Goal: Task Accomplishment & Management: Complete application form

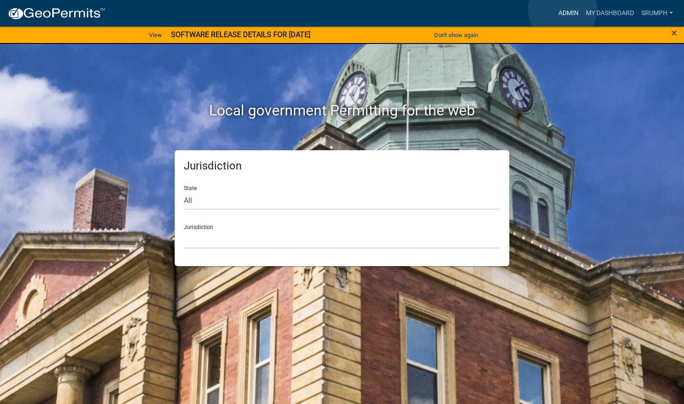
click at [562, 9] on link "Admin" at bounding box center [568, 13] width 27 height 17
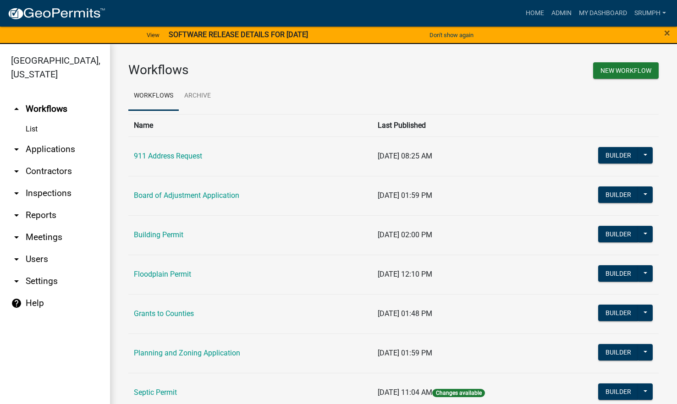
click at [52, 138] on link "arrow_drop_down Applications" at bounding box center [55, 149] width 110 height 22
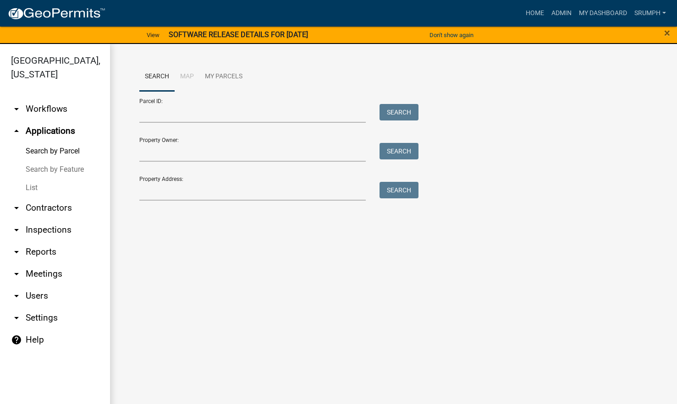
click at [33, 179] on link "List" at bounding box center [55, 188] width 110 height 18
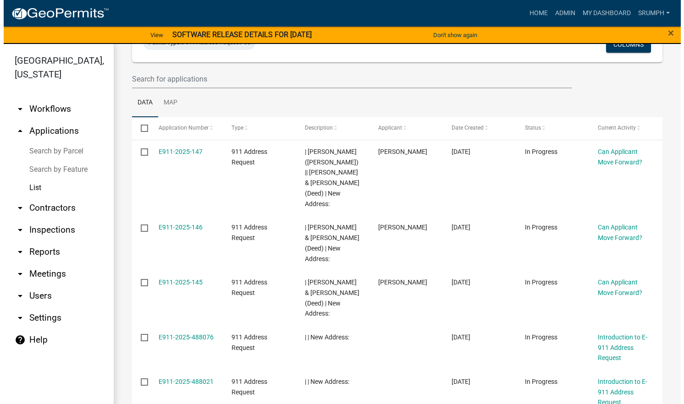
scroll to position [84, 0]
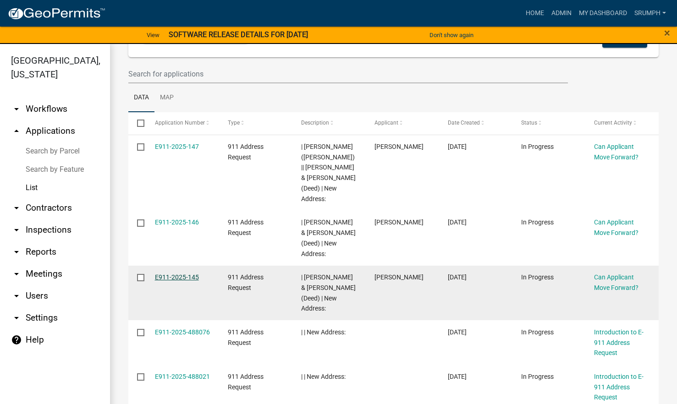
click at [168, 274] on link "E911-2025-145" at bounding box center [177, 277] width 44 height 7
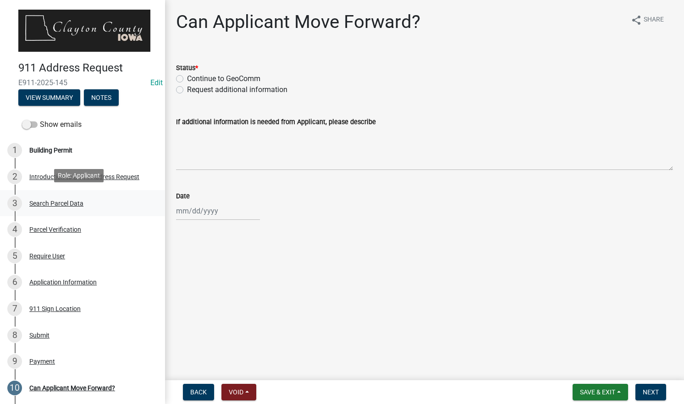
click at [101, 206] on div "3 Search Parcel Data" at bounding box center [78, 203] width 143 height 15
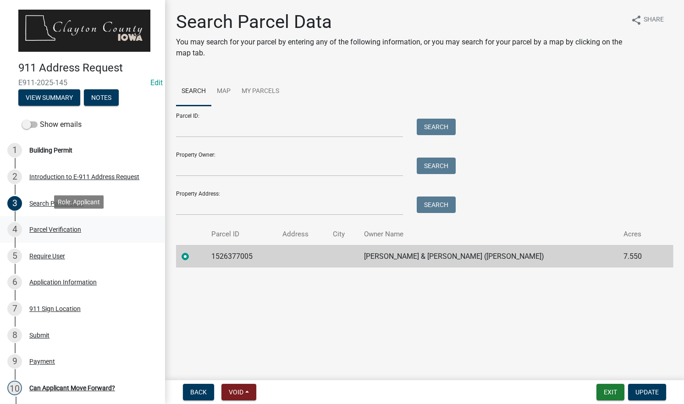
click at [97, 228] on div "4 Parcel Verification" at bounding box center [78, 229] width 143 height 15
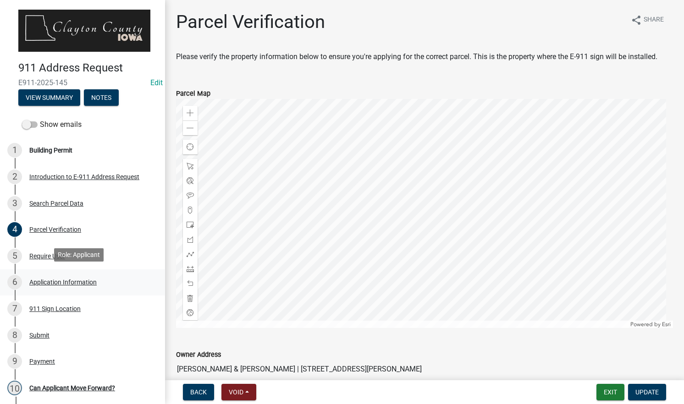
click at [90, 279] on div "Application Information" at bounding box center [62, 282] width 67 height 6
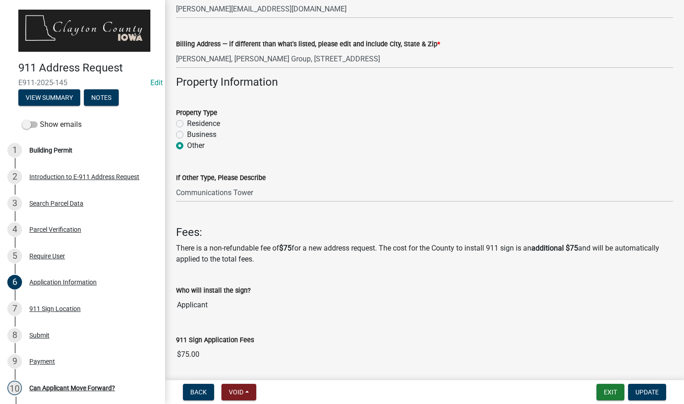
scroll to position [412, 0]
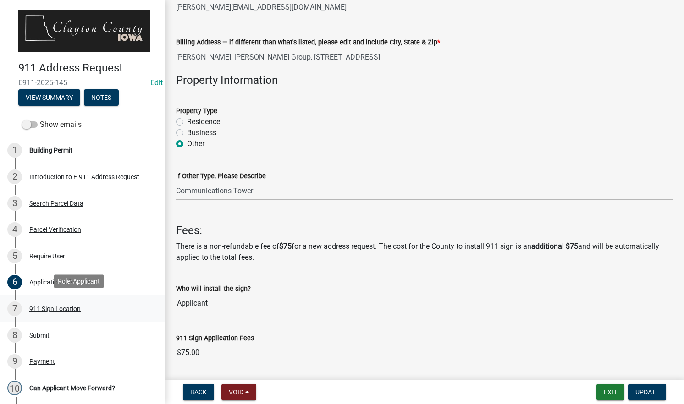
click at [91, 306] on div "7 911 Sign Location" at bounding box center [78, 309] width 143 height 15
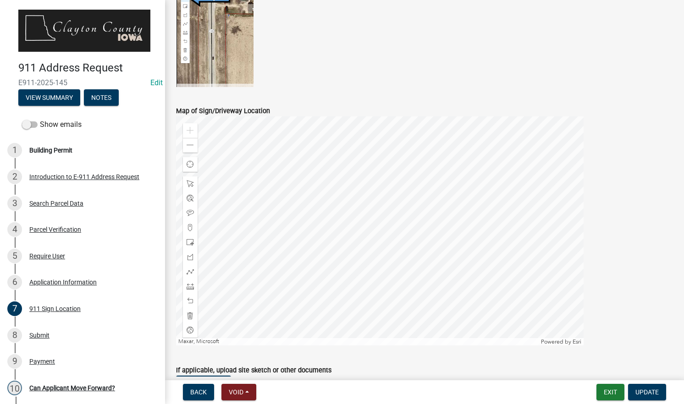
scroll to position [308, 0]
click at [191, 146] on span at bounding box center [190, 144] width 7 height 7
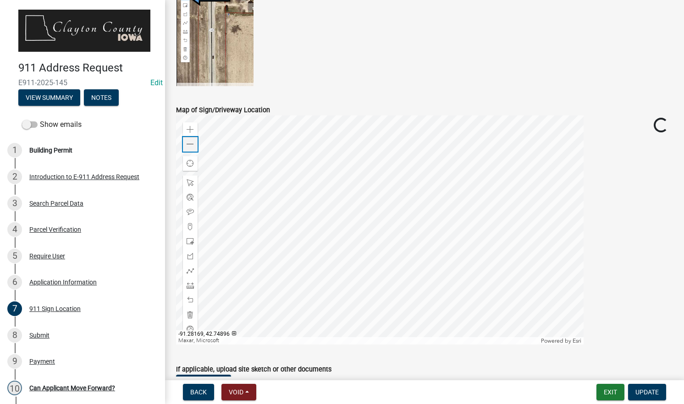
click at [191, 146] on span at bounding box center [190, 144] width 7 height 7
click at [191, 127] on span at bounding box center [190, 129] width 7 height 7
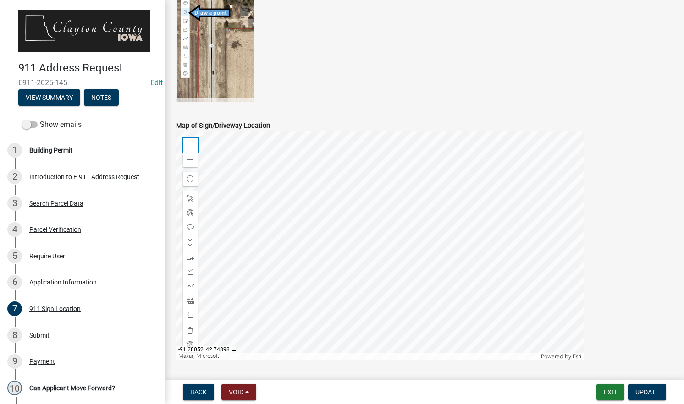
scroll to position [291, 0]
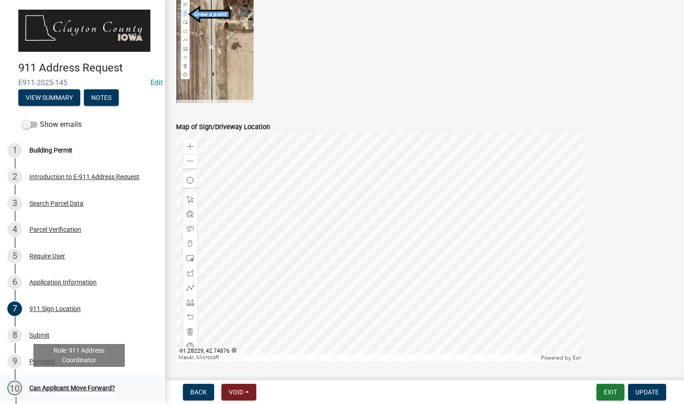
click at [108, 381] on div "10 Can Applicant Move Forward?" at bounding box center [78, 388] width 143 height 15
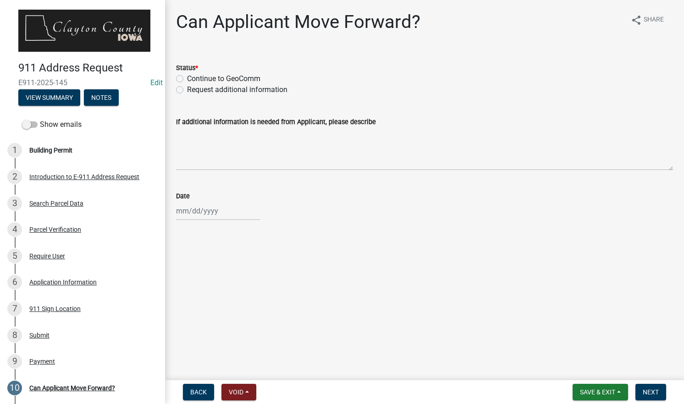
click at [252, 79] on label "Continue to GeoComm" at bounding box center [223, 78] width 73 height 11
click at [193, 79] on input "Continue to GeoComm" at bounding box center [190, 76] width 6 height 6
radio input "true"
click at [192, 212] on div at bounding box center [218, 211] width 84 height 19
select select "10"
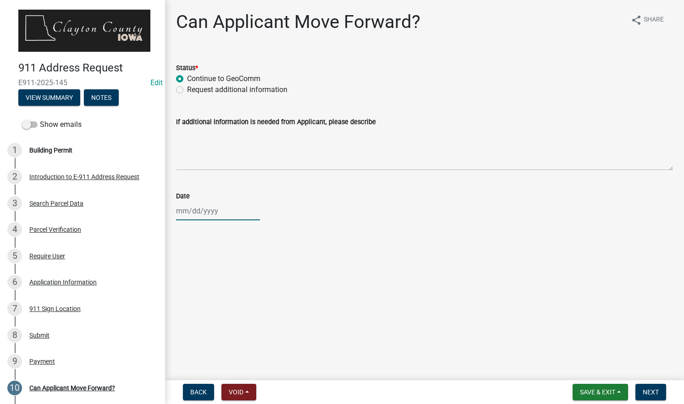
select select "2025"
click at [184, 275] on div "6" at bounding box center [185, 274] width 15 height 15
type input "[DATE]"
click at [654, 391] on span "Next" at bounding box center [651, 392] width 16 height 7
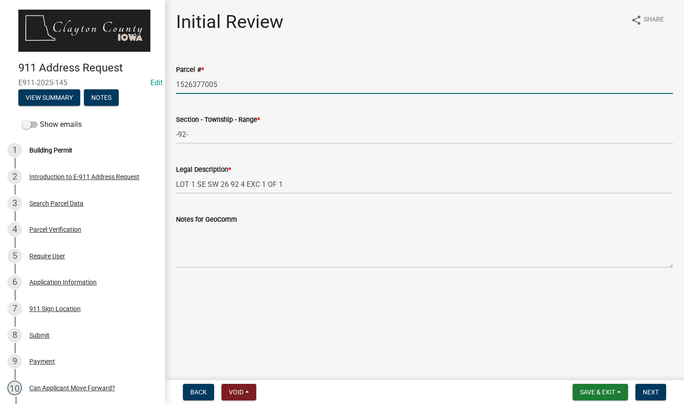
drag, startPoint x: 221, startPoint y: 84, endPoint x: 203, endPoint y: 82, distance: 18.5
click at [166, 82] on div "Initial Review share Share Parcel # * 1526377005 Section - Township - Range * -…" at bounding box center [424, 147] width 519 height 273
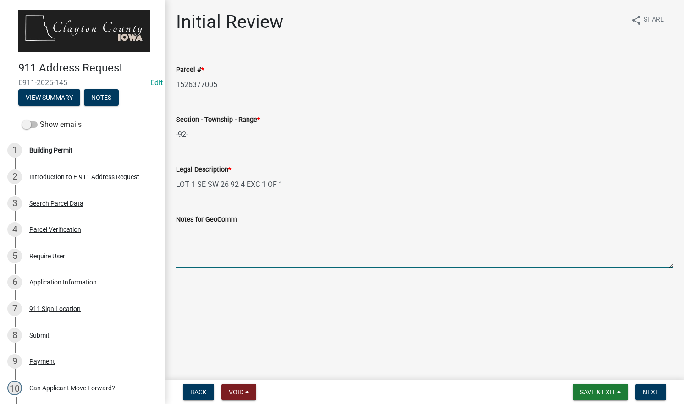
click at [349, 236] on textarea "Notes for GeoComm" at bounding box center [424, 246] width 497 height 43
click at [645, 389] on span "Next" at bounding box center [651, 392] width 16 height 7
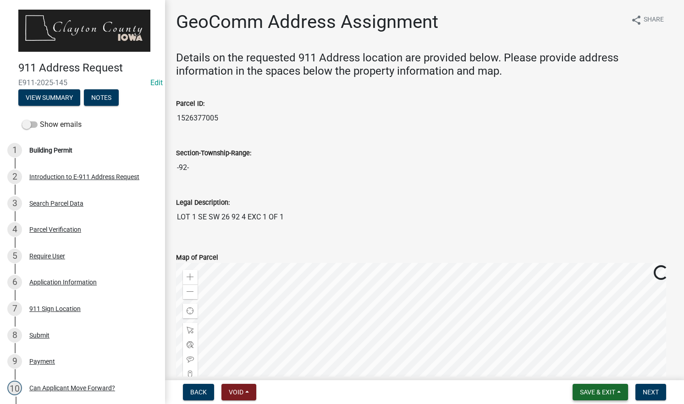
click at [587, 394] on span "Save & Exit" at bounding box center [597, 392] width 35 height 7
click at [580, 366] on button "Save & Exit" at bounding box center [591, 368] width 73 height 22
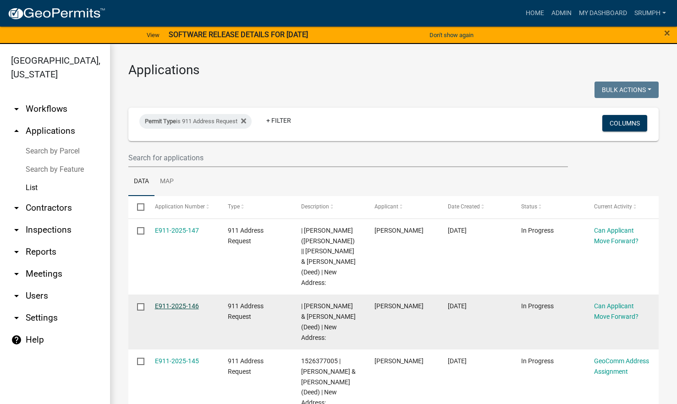
click at [181, 302] on link "E911-2025-146" at bounding box center [177, 305] width 44 height 7
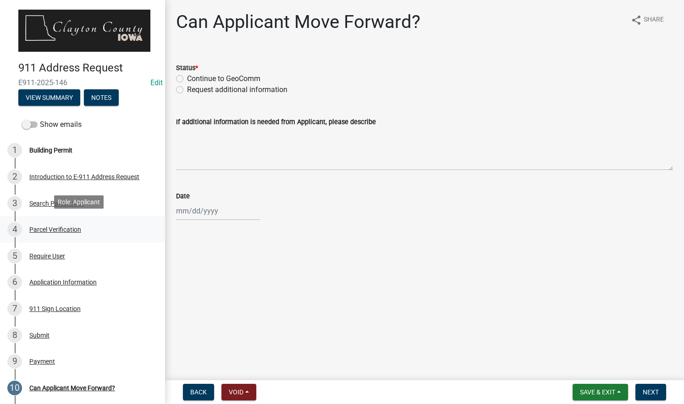
click at [90, 223] on div "4 Parcel Verification" at bounding box center [78, 229] width 143 height 15
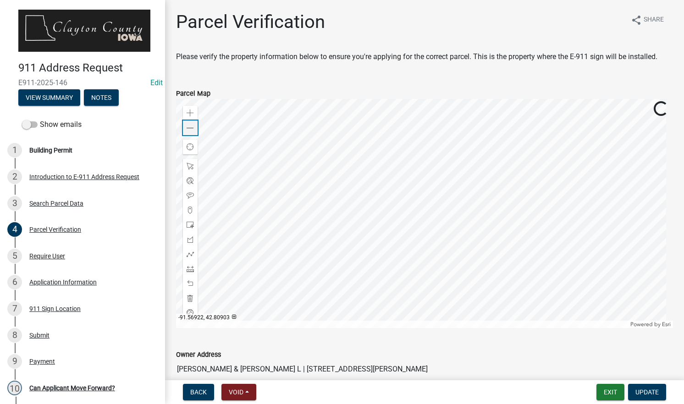
click at [192, 129] on span at bounding box center [190, 128] width 7 height 7
click at [90, 307] on div "7 911 Sign Location" at bounding box center [78, 309] width 143 height 15
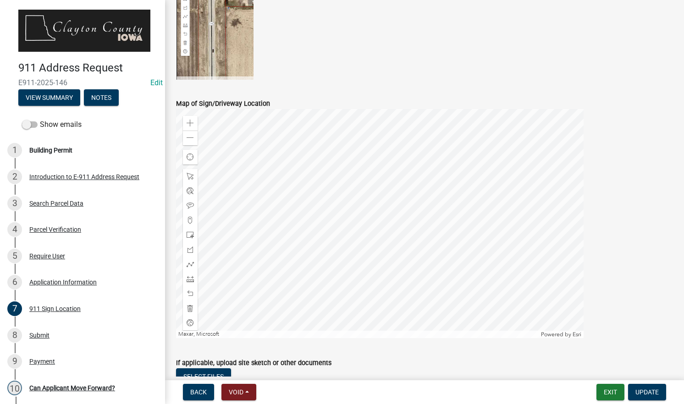
scroll to position [315, 0]
click at [192, 139] on span at bounding box center [190, 136] width 7 height 7
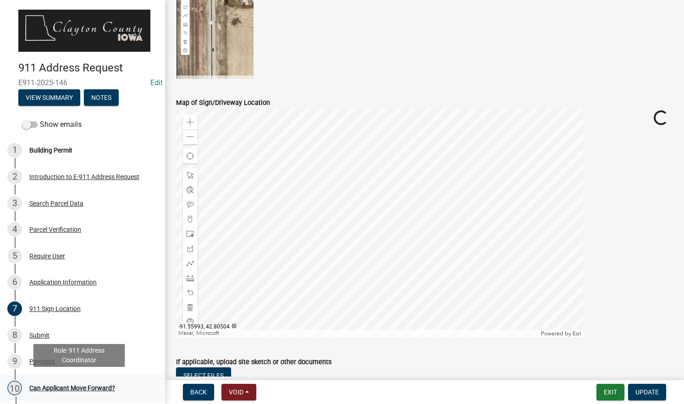
click at [106, 389] on div "Can Applicant Move Forward?" at bounding box center [72, 388] width 86 height 6
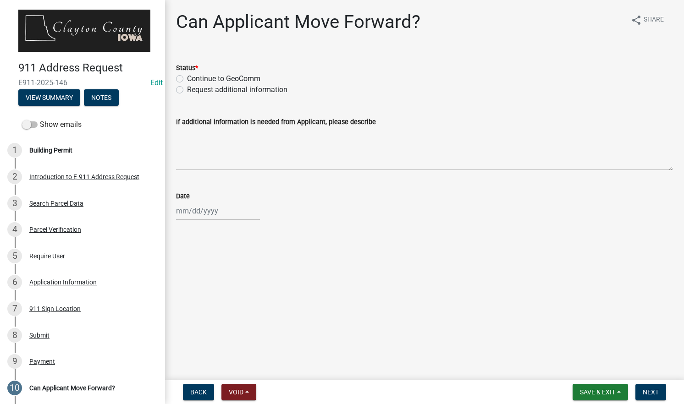
click at [245, 77] on label "Continue to GeoComm" at bounding box center [223, 78] width 73 height 11
click at [193, 77] on input "Continue to GeoComm" at bounding box center [190, 76] width 6 height 6
radio input "true"
click at [206, 207] on div at bounding box center [218, 211] width 84 height 19
select select "10"
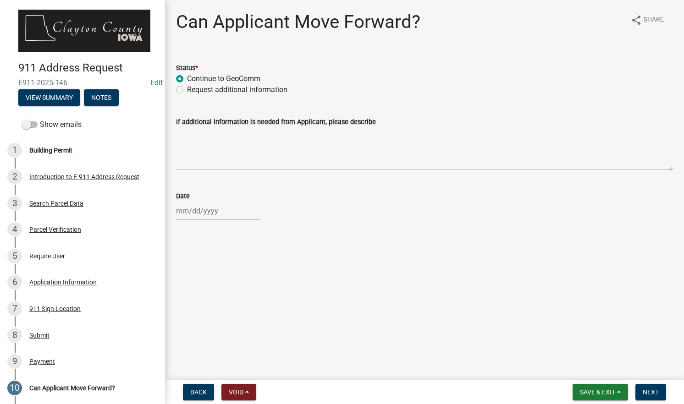
select select "2025"
click at [188, 273] on div "6" at bounding box center [185, 274] width 15 height 15
type input "[DATE]"
click at [653, 390] on span "Next" at bounding box center [651, 392] width 16 height 7
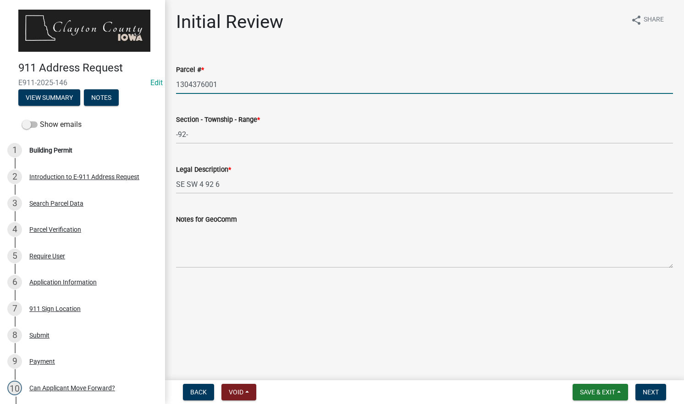
drag, startPoint x: 225, startPoint y: 84, endPoint x: 158, endPoint y: 89, distance: 68.0
click at [158, 89] on div "911 Address Request E911-2025-146 Edit View Summary Notes Show emails 1 Buildin…" at bounding box center [342, 202] width 684 height 404
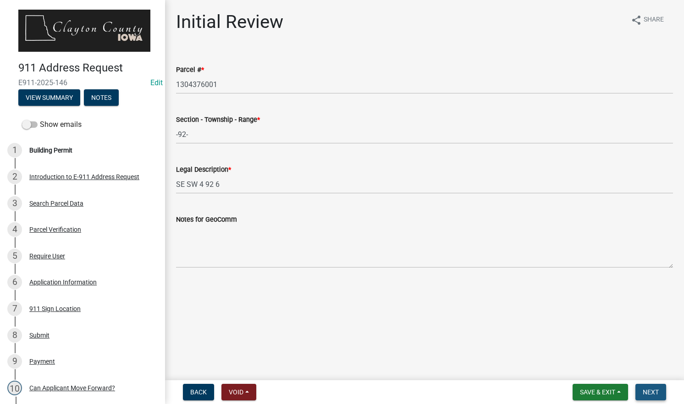
click at [655, 390] on span "Next" at bounding box center [651, 392] width 16 height 7
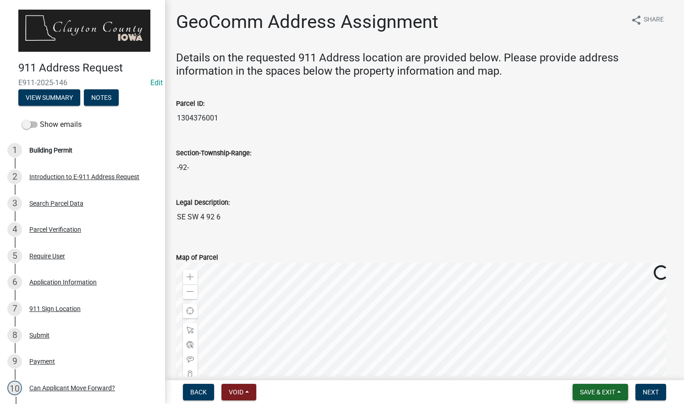
click at [582, 389] on span "Save & Exit" at bounding box center [597, 392] width 35 height 7
click at [580, 370] on button "Save & Exit" at bounding box center [591, 368] width 73 height 22
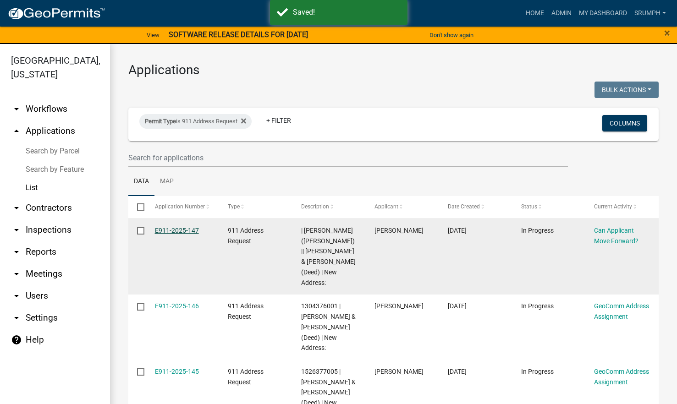
click at [171, 232] on link "E911-2025-147" at bounding box center [177, 230] width 44 height 7
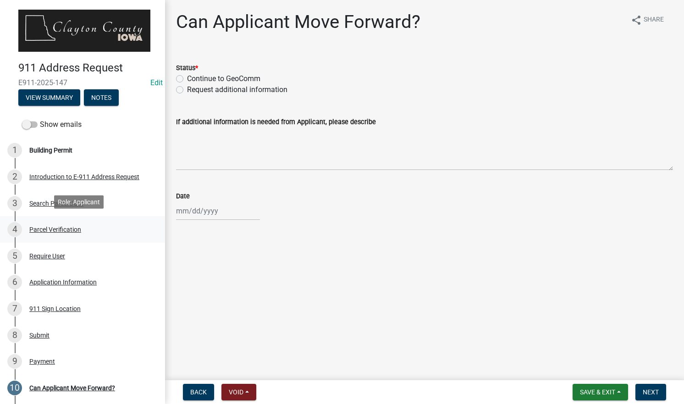
click at [116, 227] on div "4 Parcel Verification" at bounding box center [78, 229] width 143 height 15
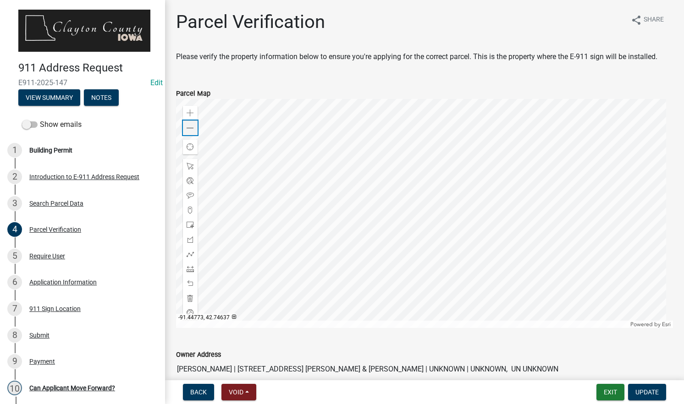
click at [191, 129] on span at bounding box center [190, 128] width 7 height 7
click at [116, 315] on link "7 911 Sign Location" at bounding box center [82, 309] width 165 height 27
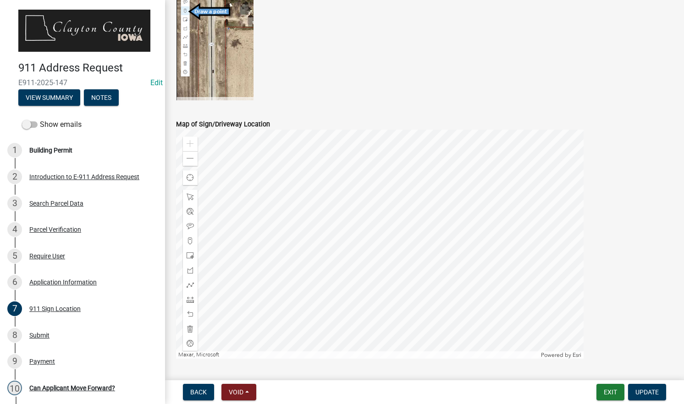
scroll to position [320, 0]
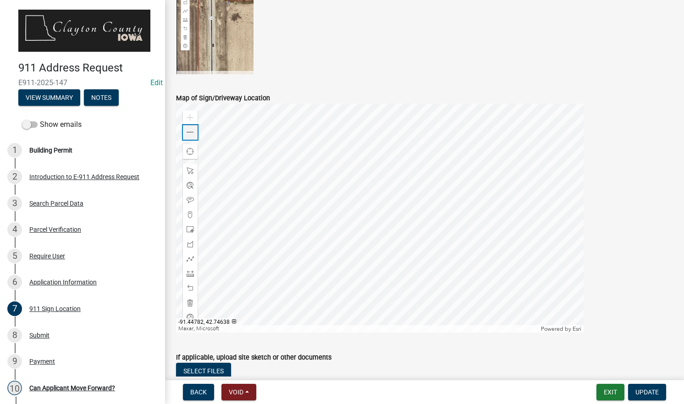
click at [190, 137] on div "Zoom out" at bounding box center [190, 132] width 15 height 15
click at [115, 385] on div "10 Can Applicant Move Forward?" at bounding box center [78, 388] width 143 height 15
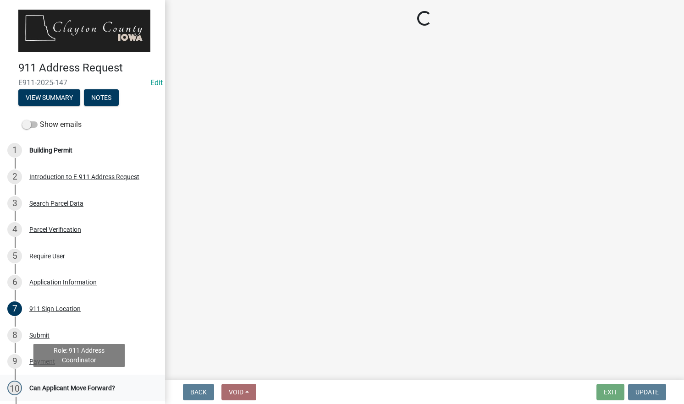
scroll to position [0, 0]
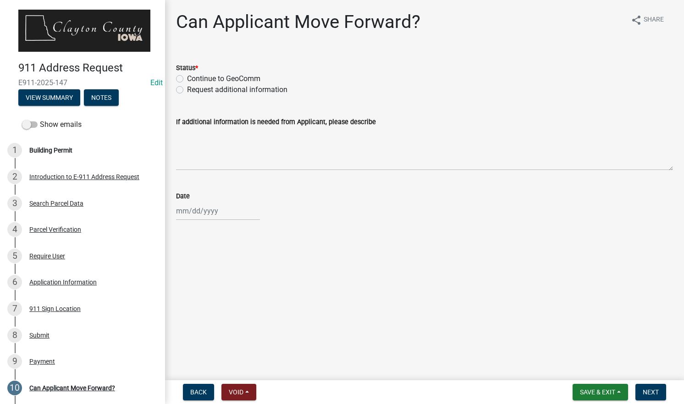
click at [247, 77] on label "Continue to GeoComm" at bounding box center [223, 78] width 73 height 11
click at [193, 77] on input "Continue to GeoComm" at bounding box center [190, 76] width 6 height 6
radio input "true"
click at [204, 214] on div at bounding box center [218, 211] width 84 height 19
select select "10"
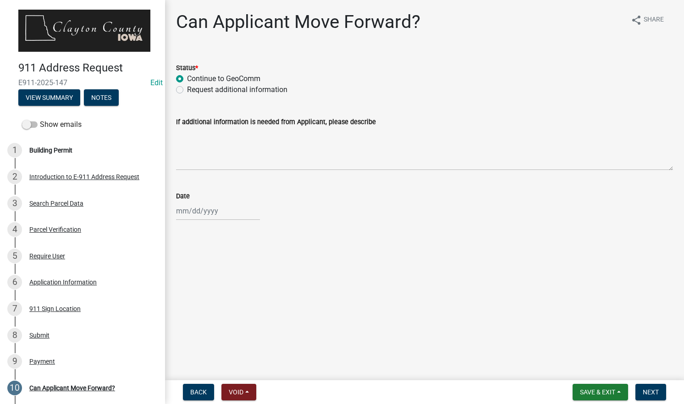
select select "2025"
click at [185, 277] on div "6" at bounding box center [185, 274] width 15 height 15
type input "[DATE]"
click at [650, 393] on span "Next" at bounding box center [651, 392] width 16 height 7
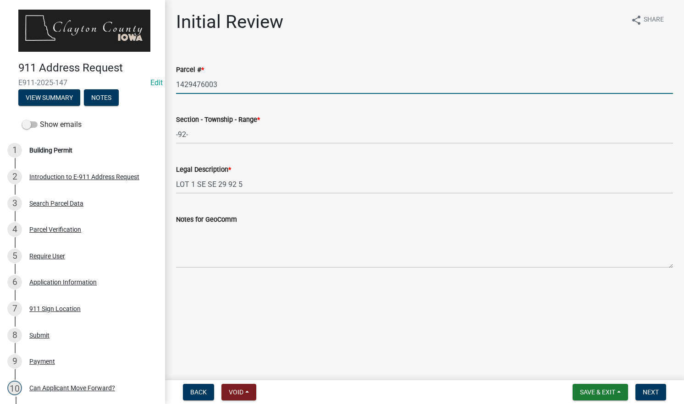
drag, startPoint x: 225, startPoint y: 85, endPoint x: 170, endPoint y: 88, distance: 55.0
click at [170, 88] on div "Parcel # * 1429476003" at bounding box center [424, 72] width 511 height 43
click at [420, 332] on main "Initial Review share Share Parcel # * 1429476003 Section - Township - Range * -…" at bounding box center [424, 188] width 519 height 377
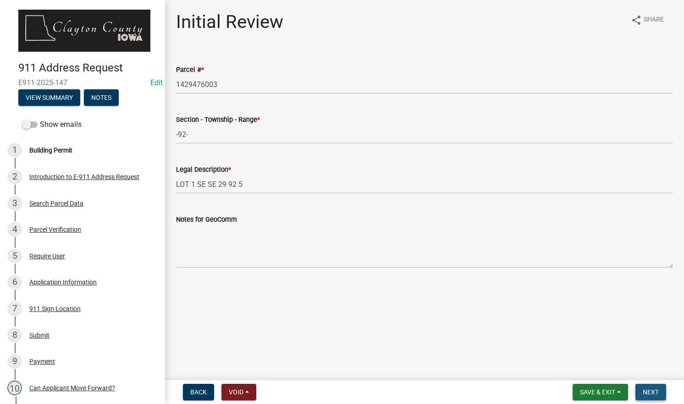
click at [645, 391] on span "Next" at bounding box center [651, 392] width 16 height 7
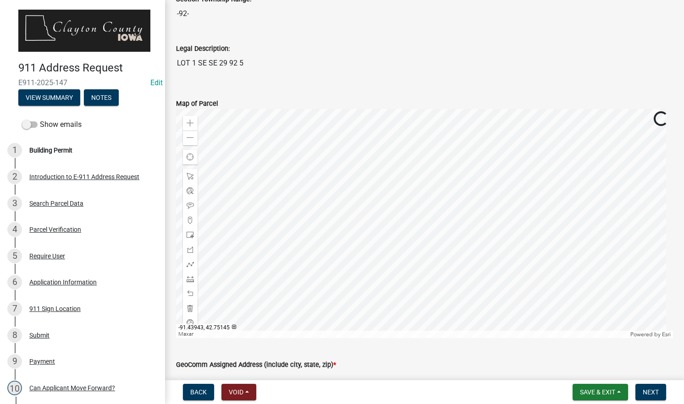
scroll to position [154, 0]
click at [585, 392] on span "Save & Exit" at bounding box center [597, 392] width 35 height 7
click at [584, 368] on button "Save & Exit" at bounding box center [591, 368] width 73 height 22
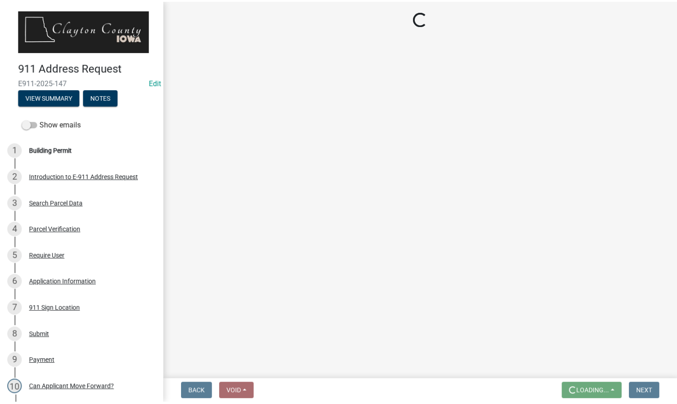
scroll to position [0, 0]
